Goal: Information Seeking & Learning: Learn about a topic

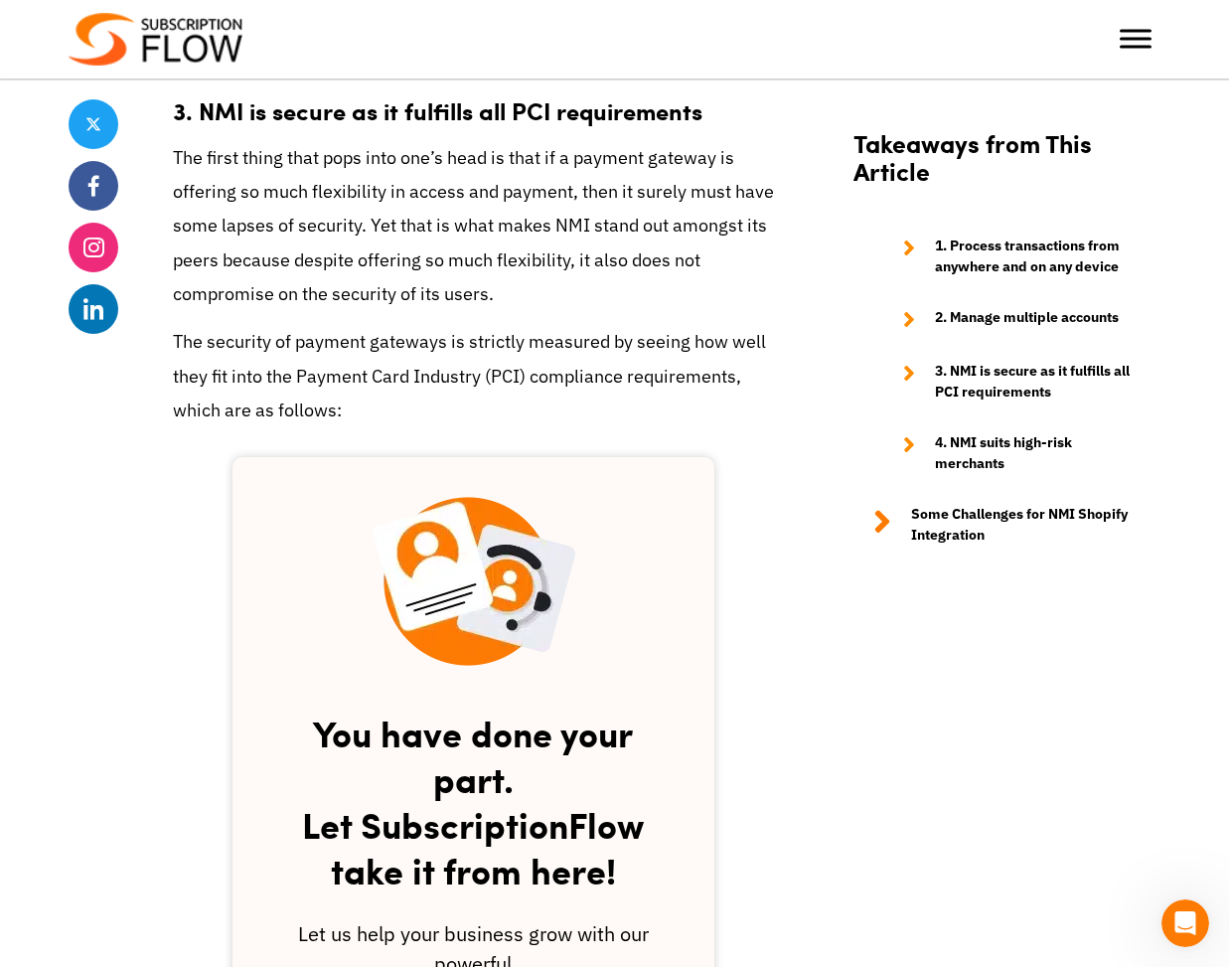
scroll to position [2355, 0]
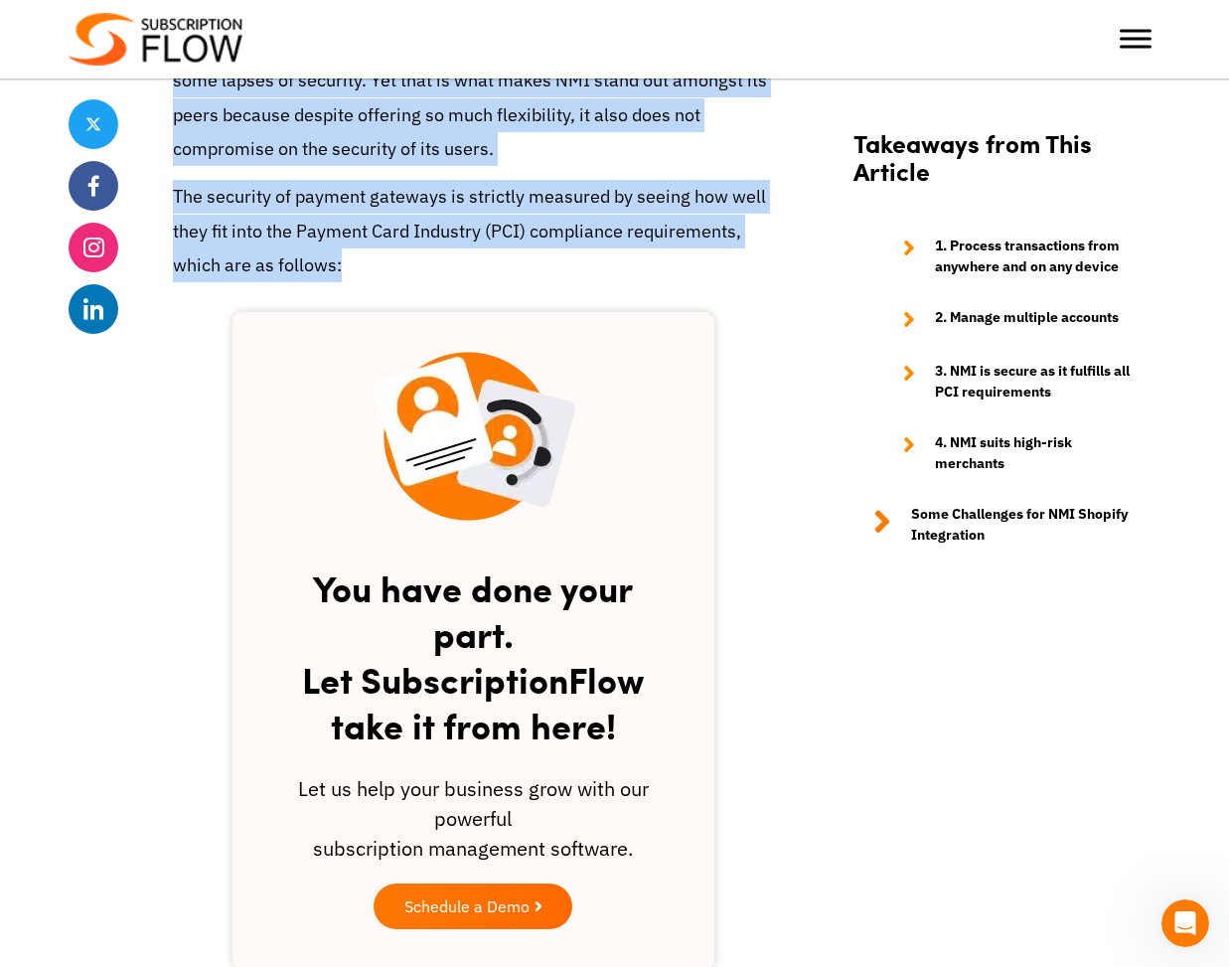
drag, startPoint x: 174, startPoint y: 208, endPoint x: 748, endPoint y: 310, distance: 583.5
click at [748, 310] on div "NMI – Network Merchants Inc. – is a leading payment gateway service provider th…" at bounding box center [473, 555] width 601 height 4279
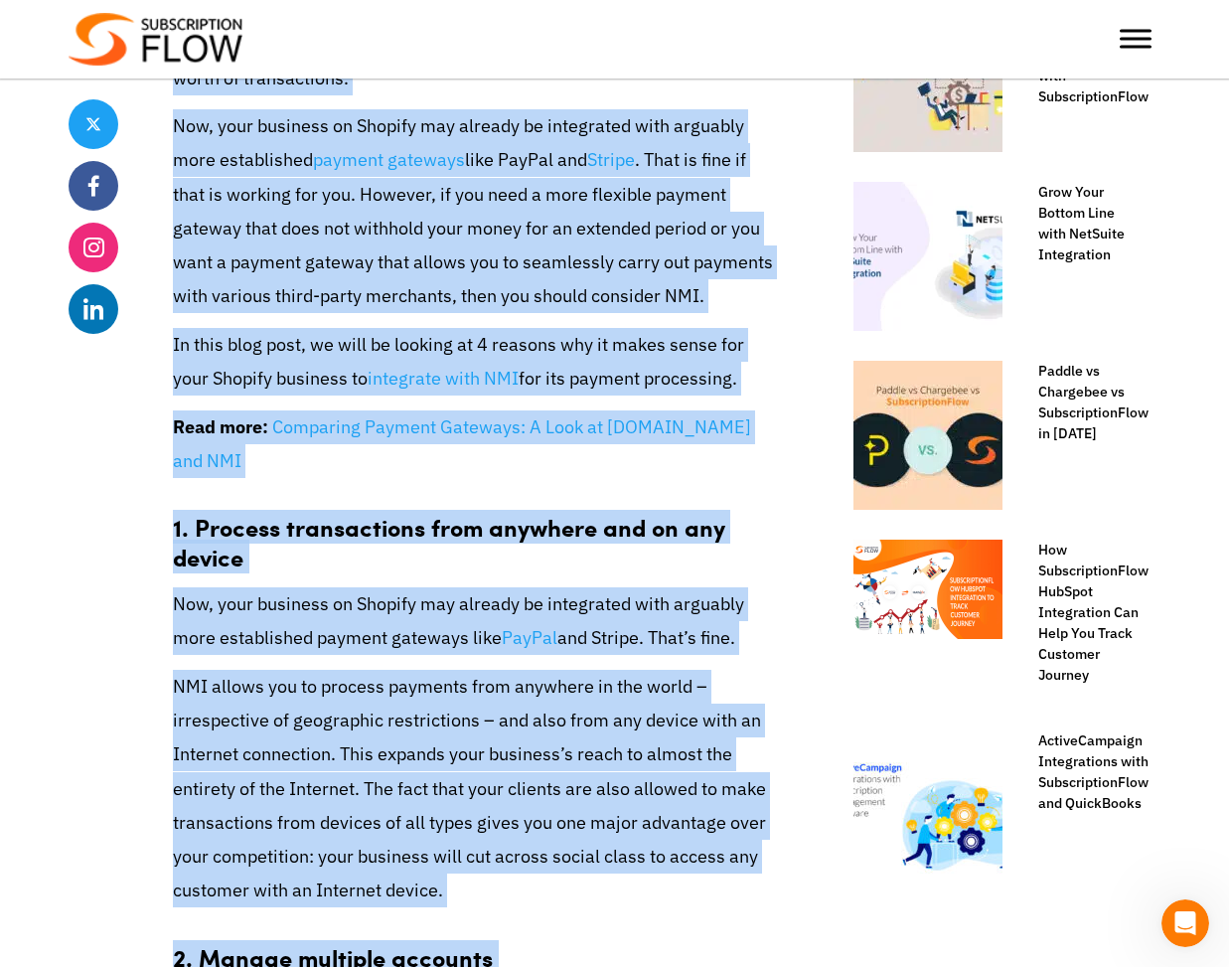
scroll to position [1030, 0]
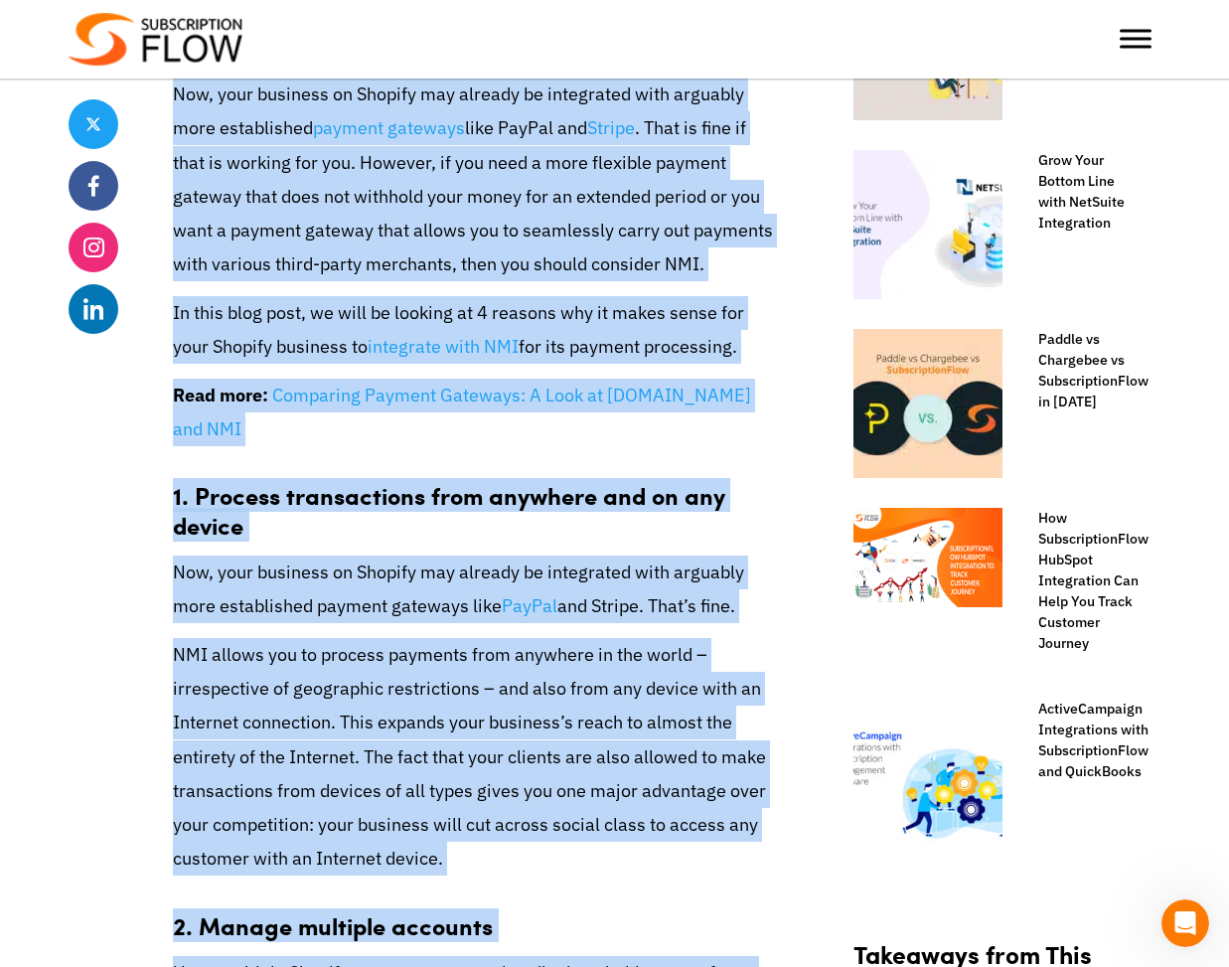
click at [428, 439] on p "Read more: Comparing Payment Gateways: A Look at Authorize.Net and NMI" at bounding box center [473, 413] width 601 height 68
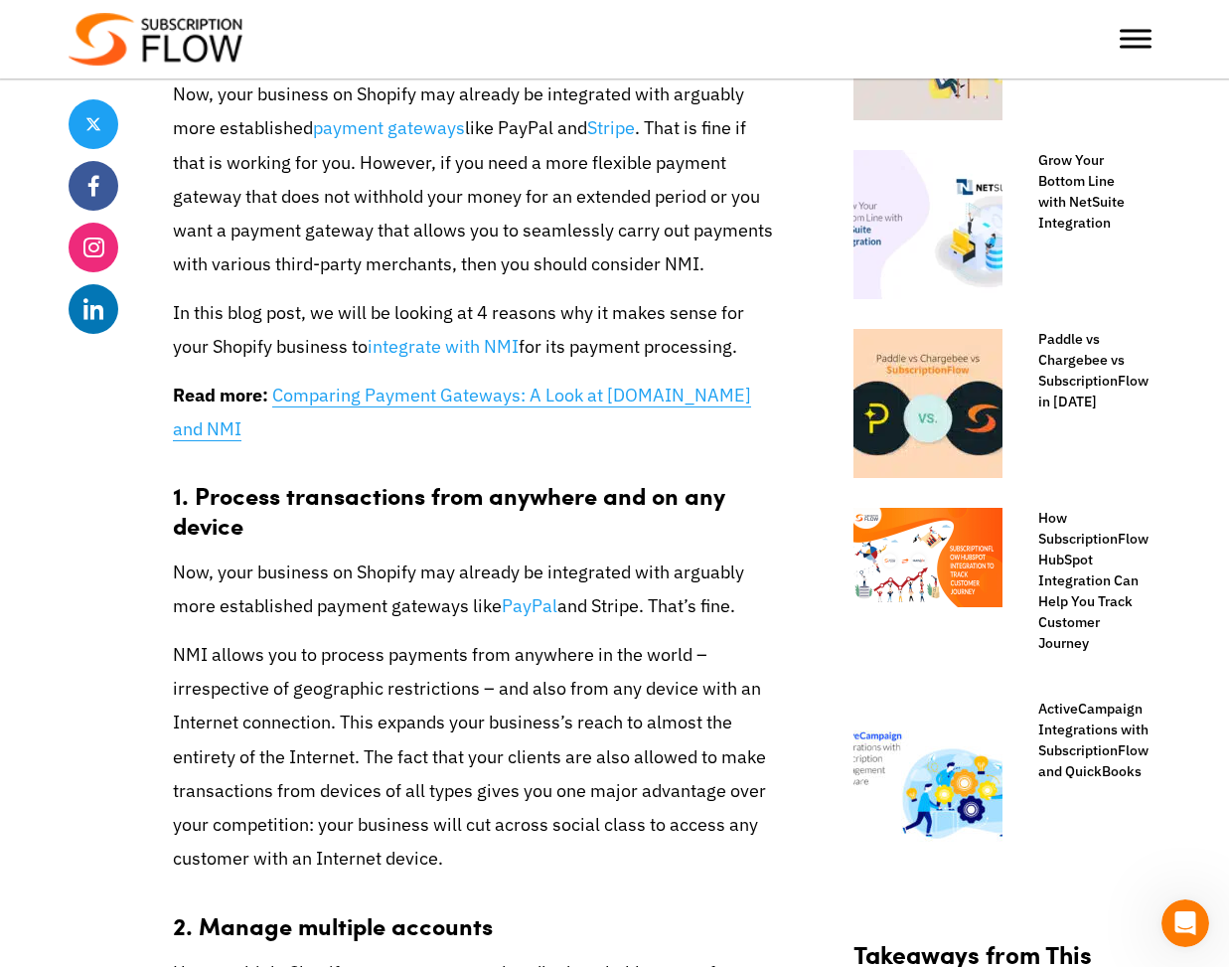
click at [414, 394] on link "Comparing Payment Gateways: A Look at [DOMAIN_NAME] and NMI" at bounding box center [462, 413] width 578 height 58
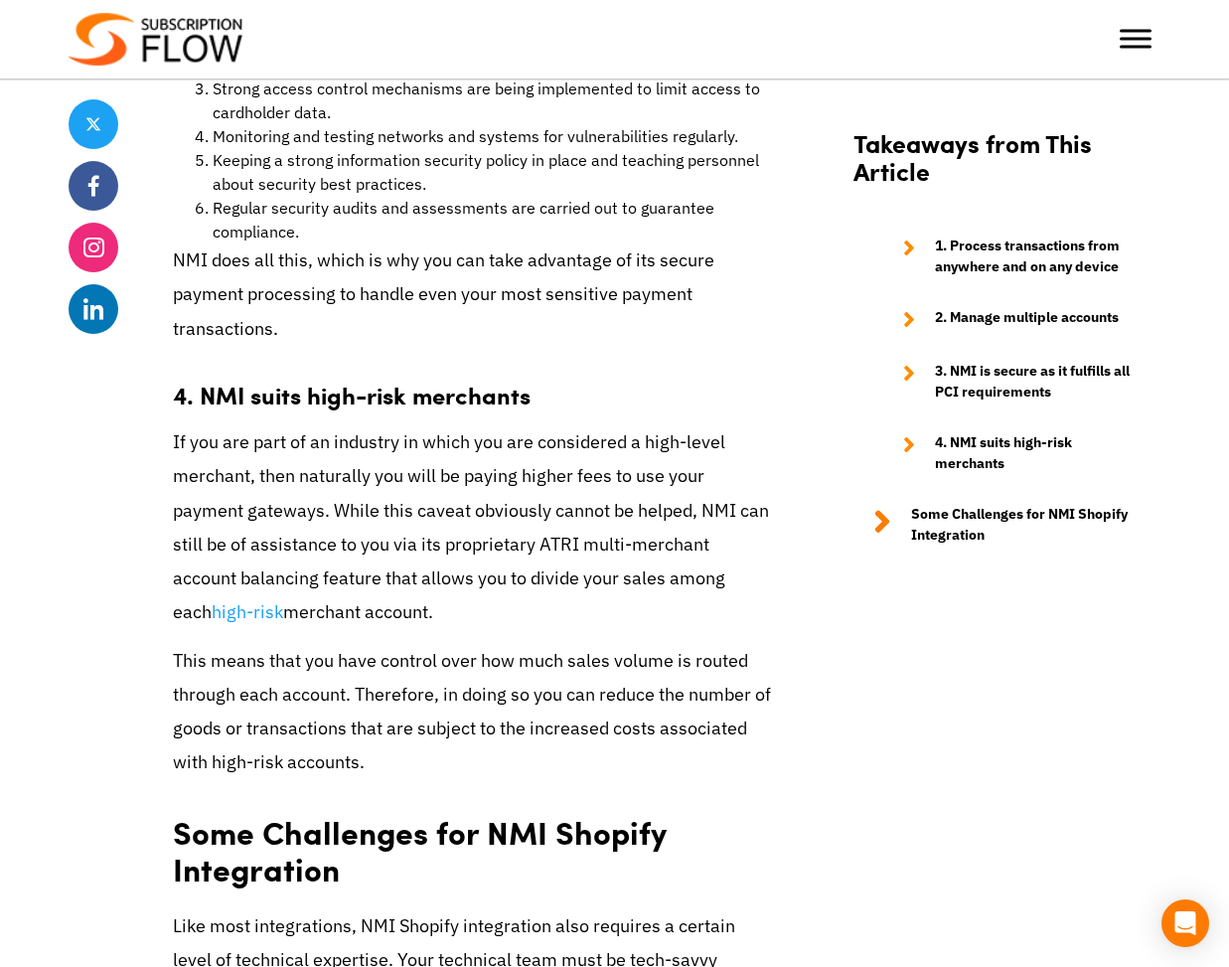
scroll to position [3320, 0]
click at [585, 614] on p "If you are part of an industry in which you are considered a high-level merchan…" at bounding box center [473, 526] width 601 height 204
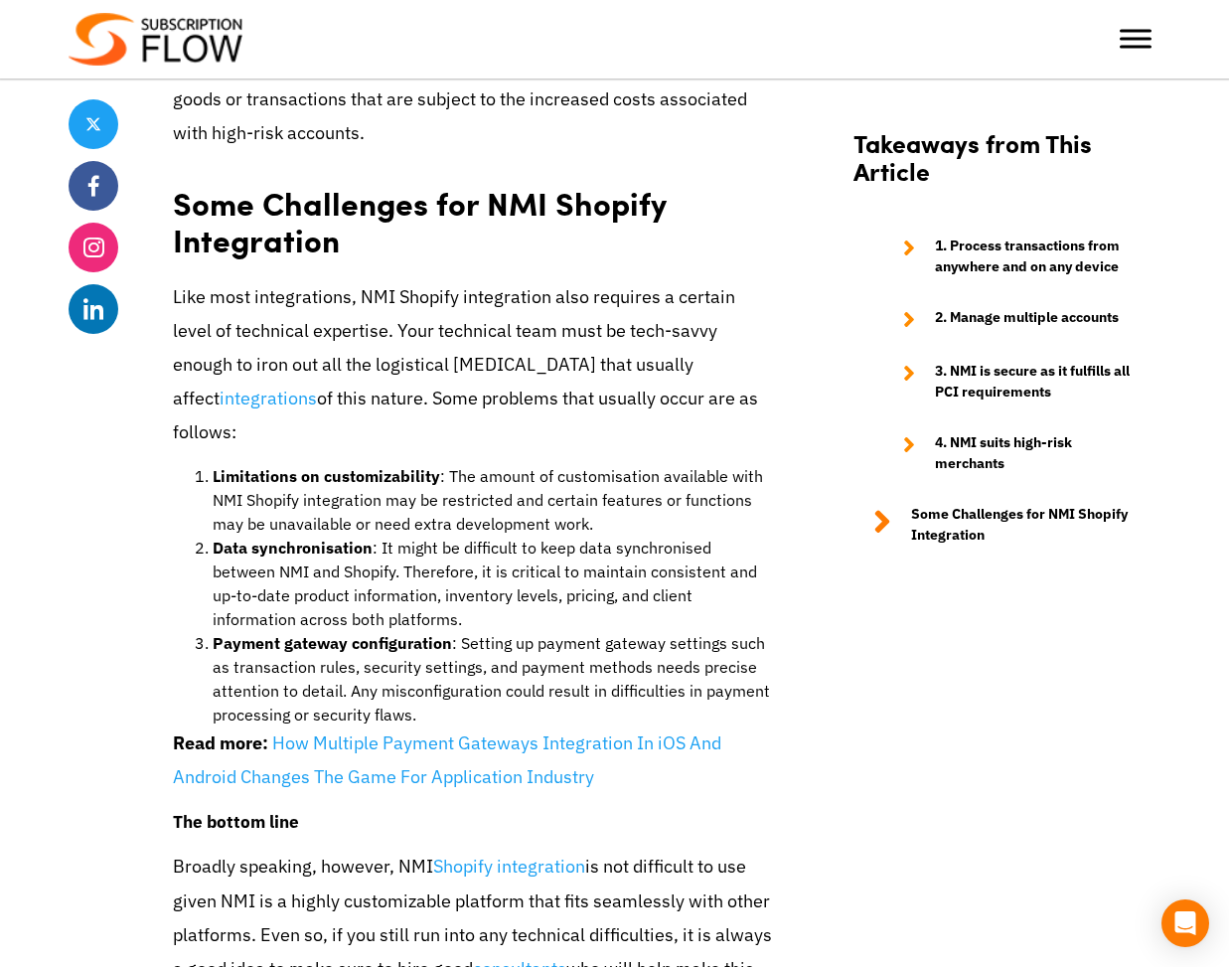
scroll to position [3951, 0]
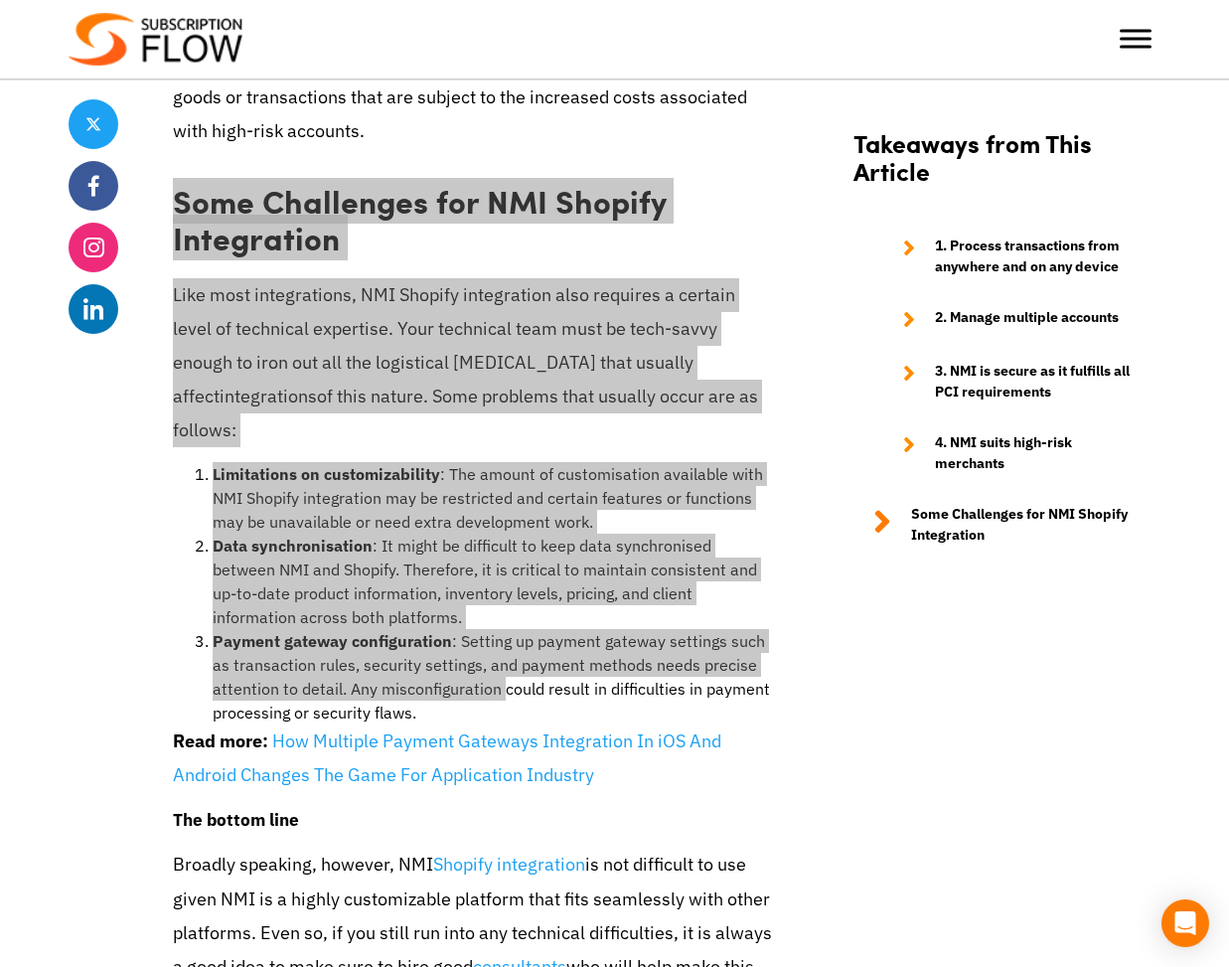
drag, startPoint x: 173, startPoint y: 203, endPoint x: 501, endPoint y: 655, distance: 558.6
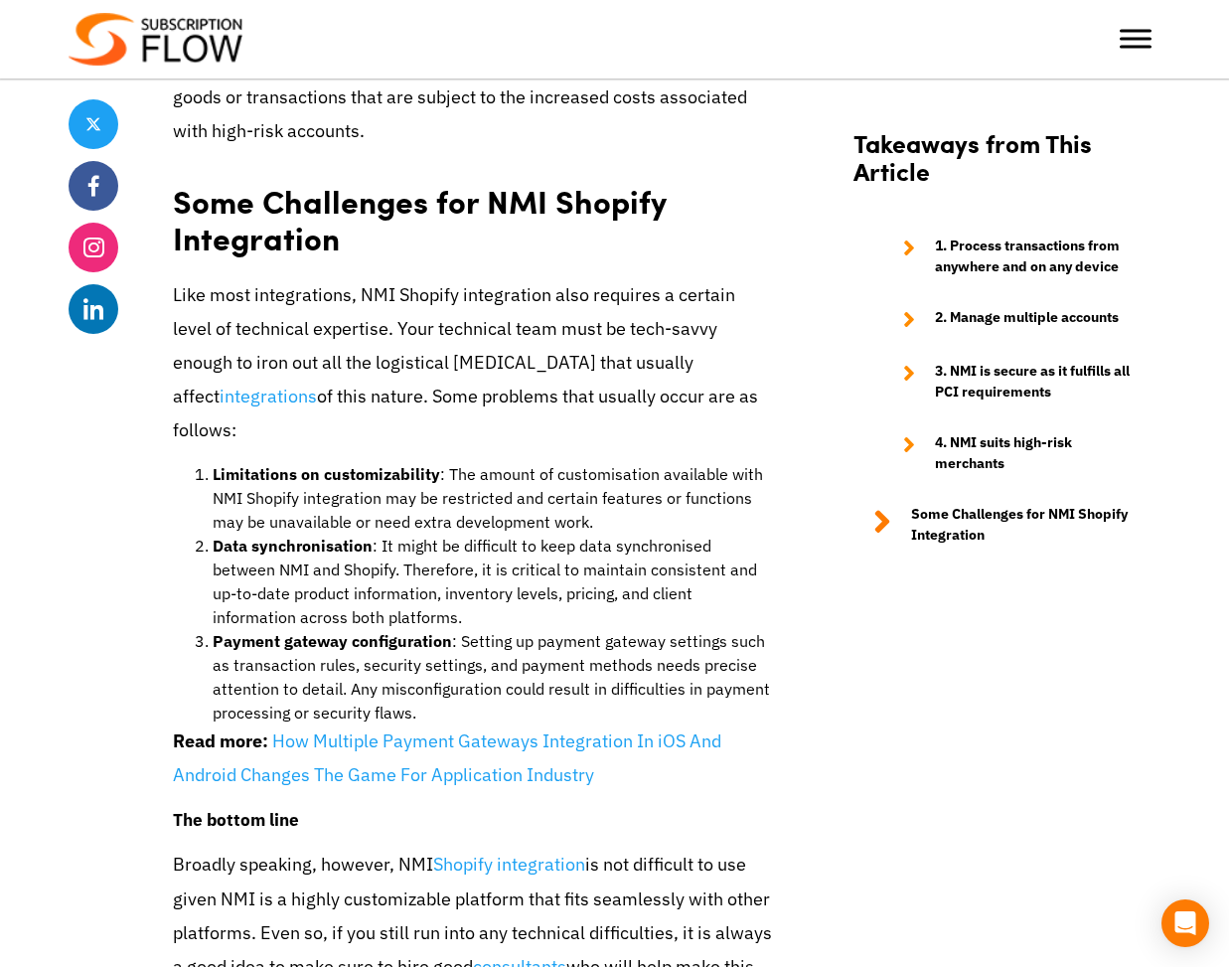
click at [498, 675] on li "Payment gateway configuration : Setting up payment gateway settings such as tra…" at bounding box center [494, 676] width 562 height 95
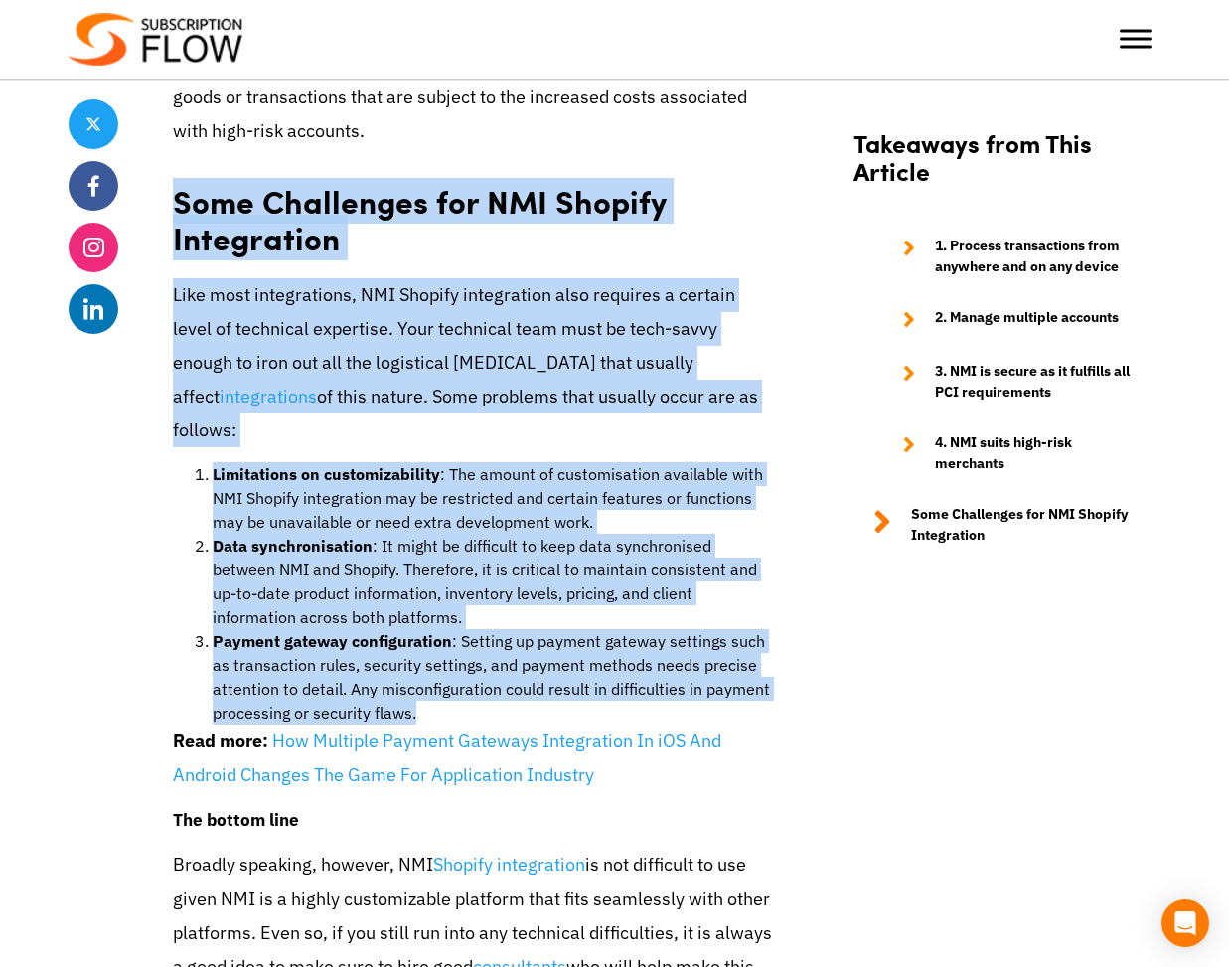
drag, startPoint x: 457, startPoint y: 682, endPoint x: 163, endPoint y: 202, distance: 563.0
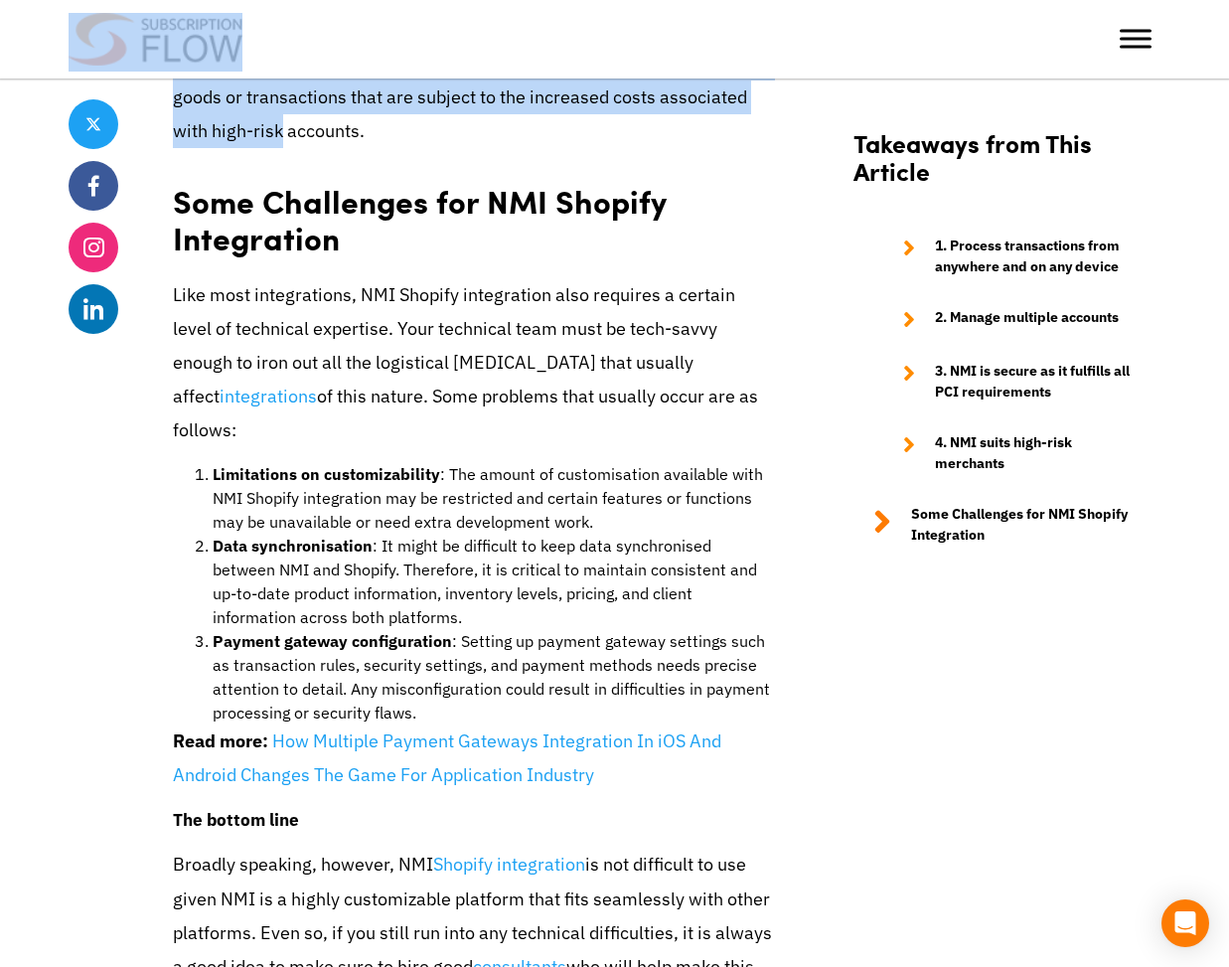
drag, startPoint x: 279, startPoint y: 130, endPoint x: 212, endPoint y: -46, distance: 188.4
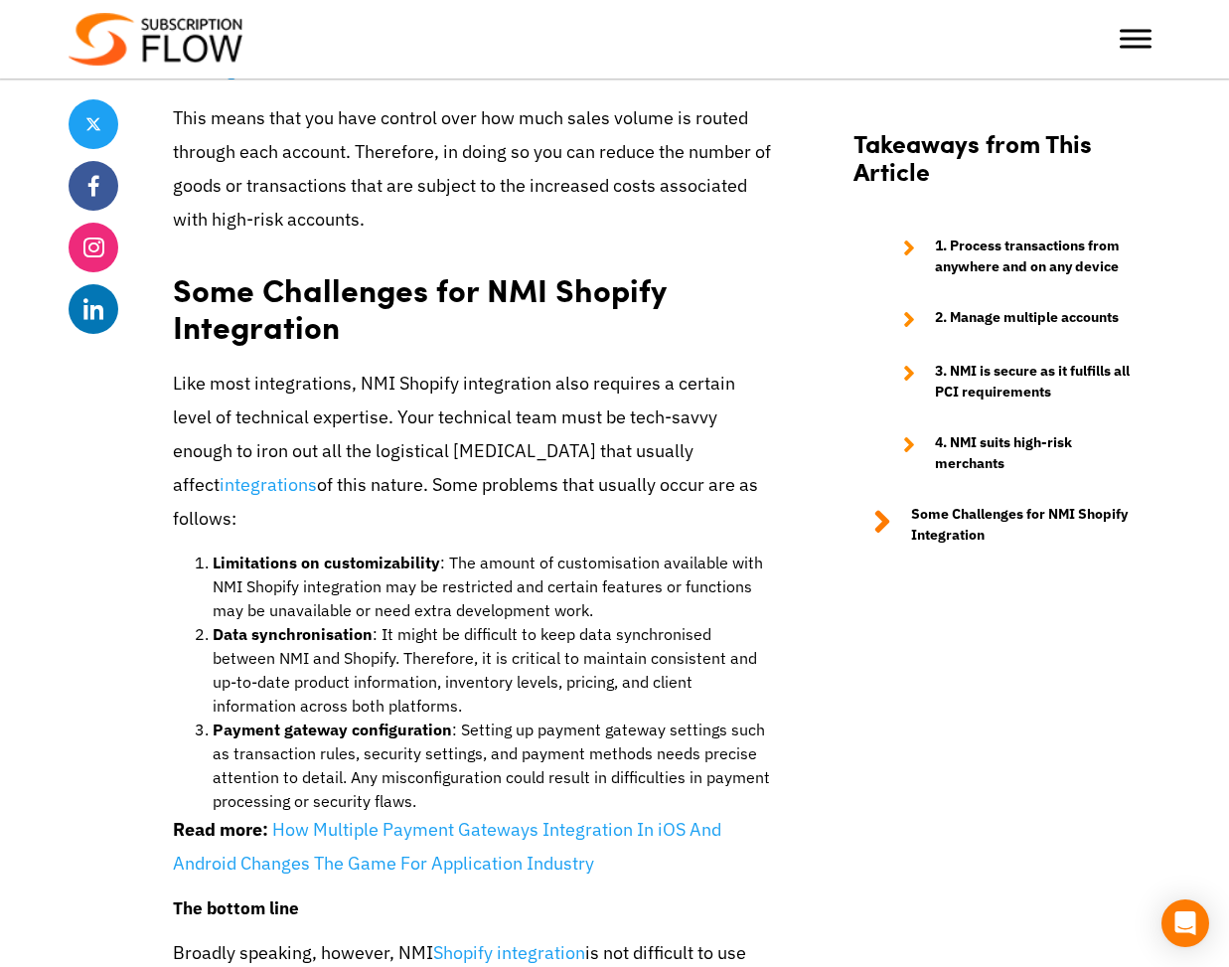
click at [239, 290] on strong "Some Challenges for NMI Shopify Integration" at bounding box center [419, 307] width 493 height 82
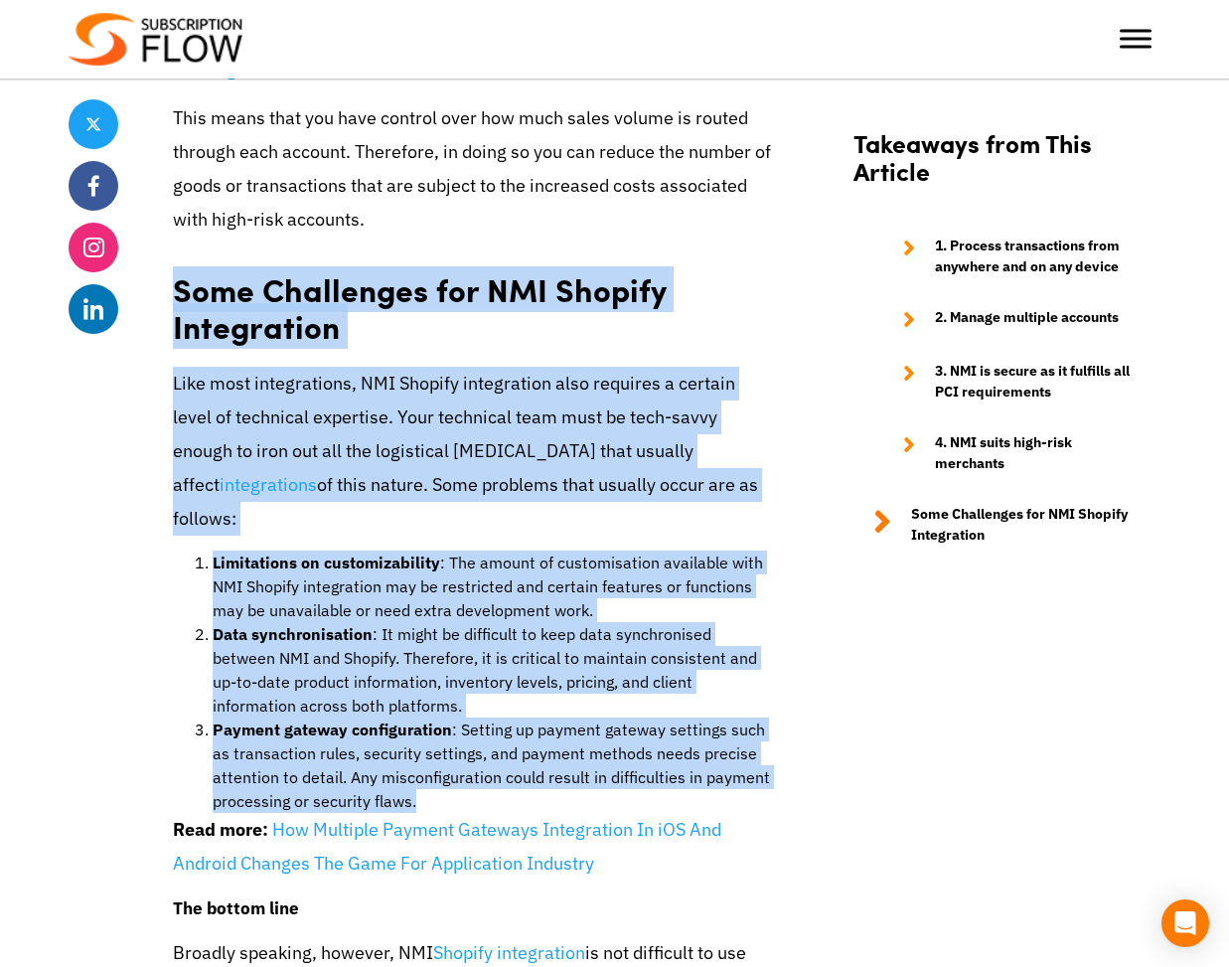
drag, startPoint x: 175, startPoint y: 294, endPoint x: 738, endPoint y: 760, distance: 731.3
